Goal: Information Seeking & Learning: Learn about a topic

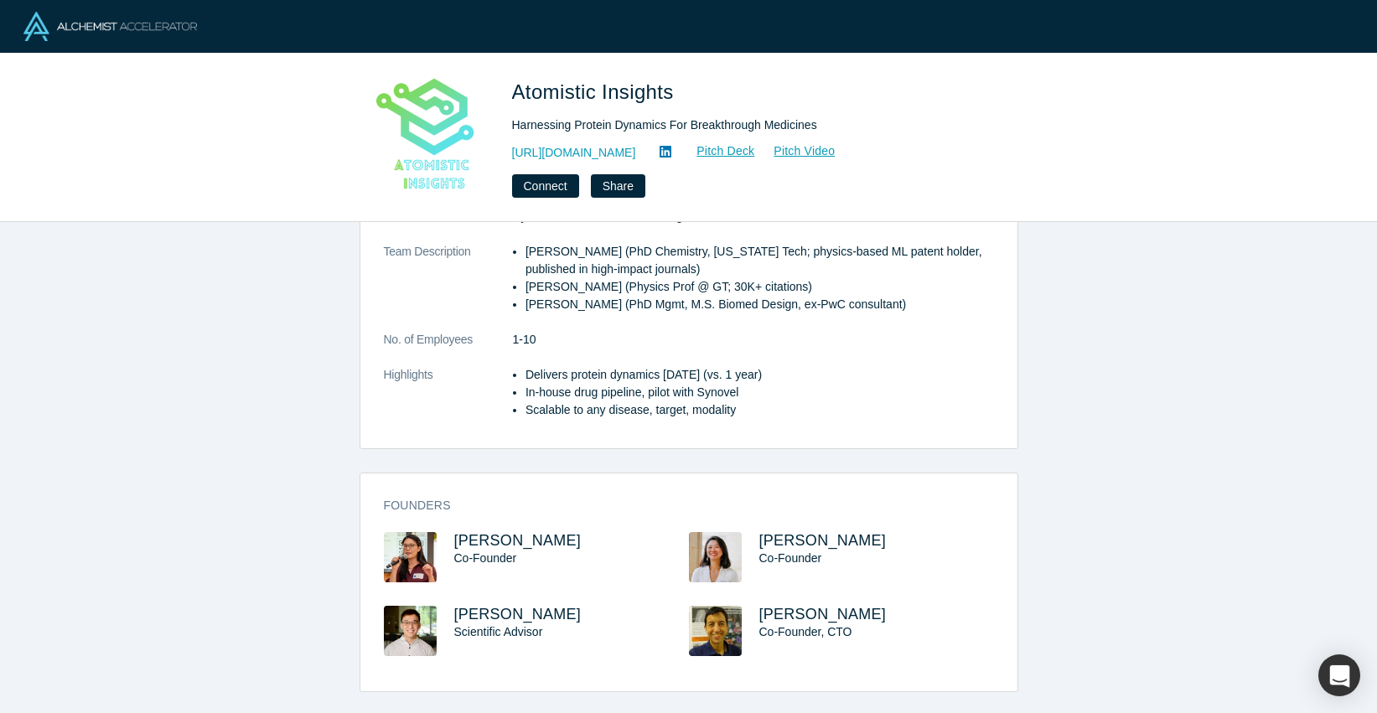
scroll to position [328, 0]
click at [236, 375] on div "overview Description Drug discovery teams are stuck with tools that take a year…" at bounding box center [688, 467] width 1377 height 491
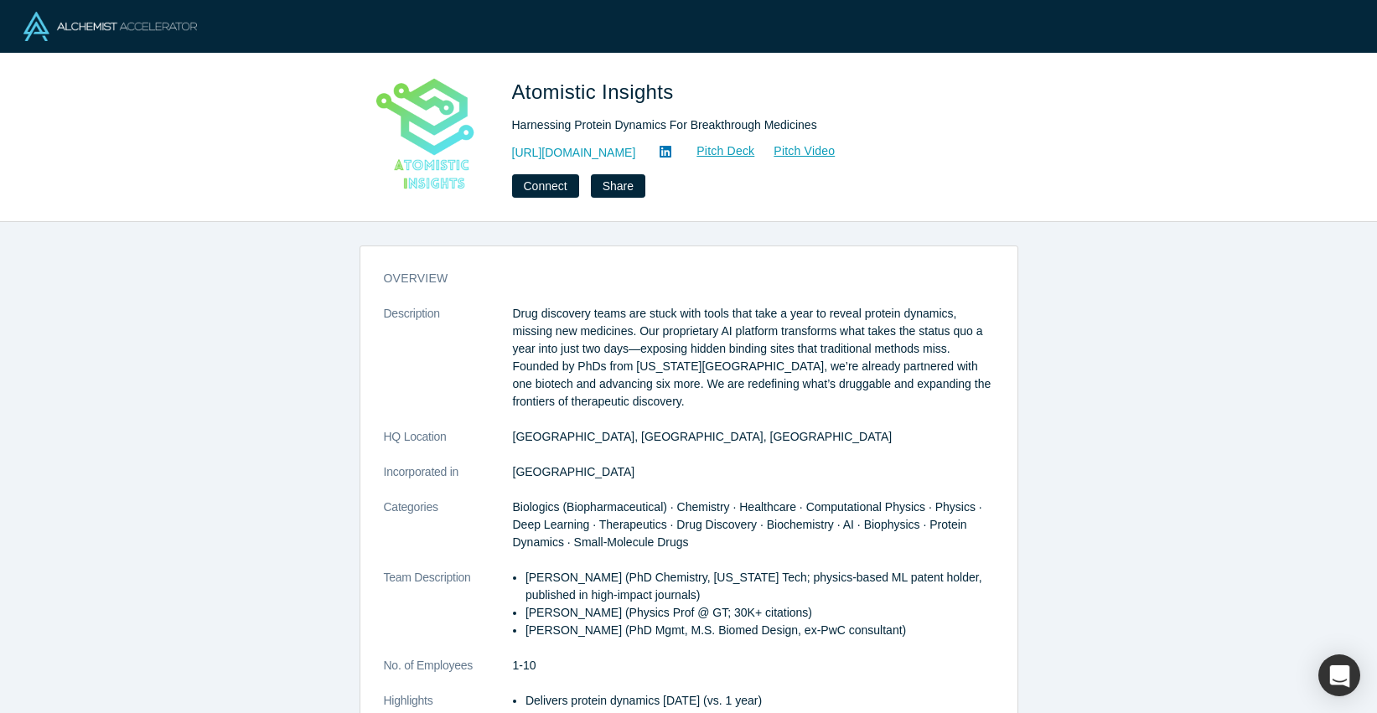
scroll to position [4, 0]
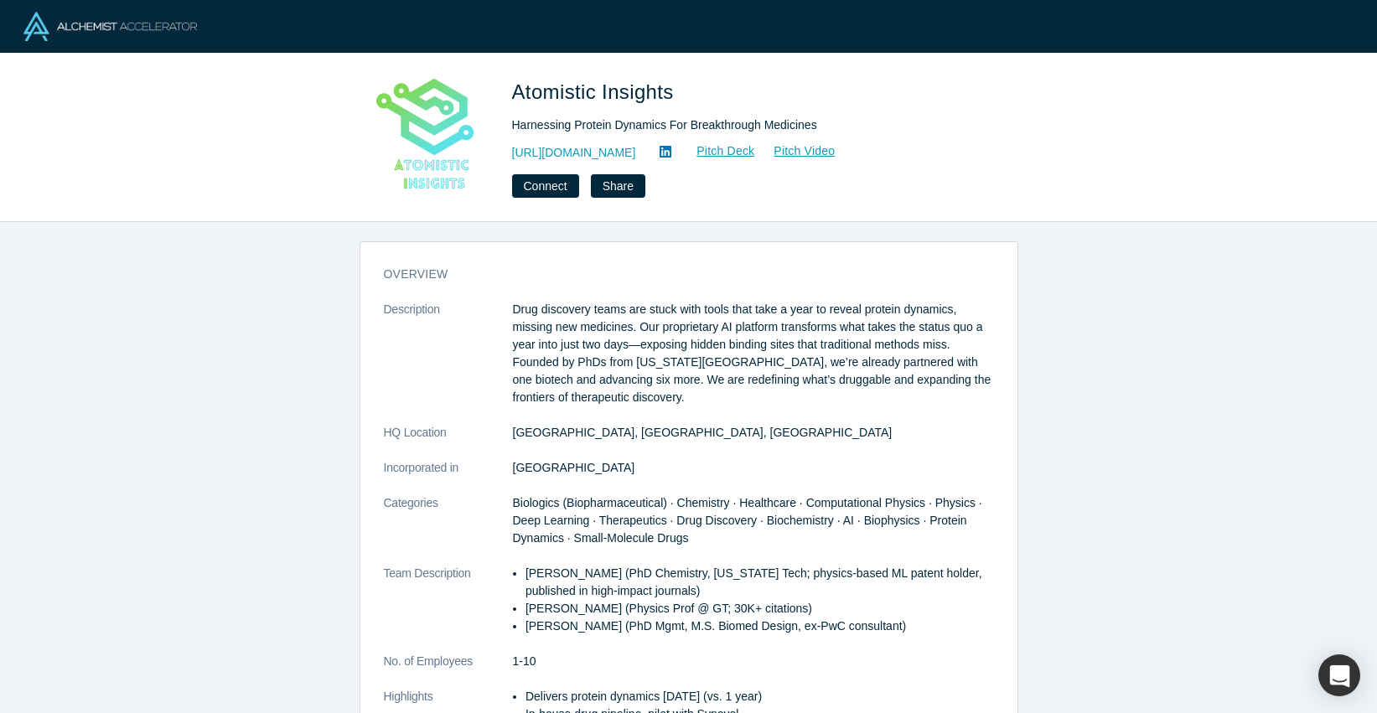
click at [634, 348] on p "Drug discovery teams are stuck with tools that take a year to reveal protein dy…" at bounding box center [753, 354] width 481 height 106
